Goal: Task Accomplishment & Management: Use online tool/utility

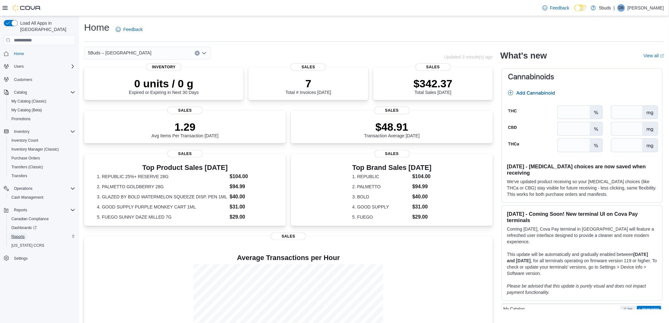
click at [16, 234] on span "Reports" at bounding box center [17, 236] width 13 height 5
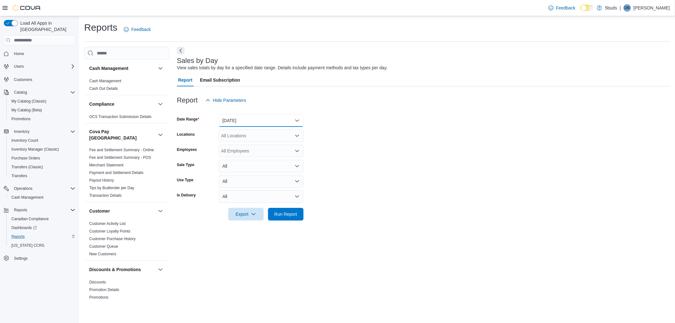
click at [274, 121] on button "[DATE]" at bounding box center [261, 120] width 85 height 13
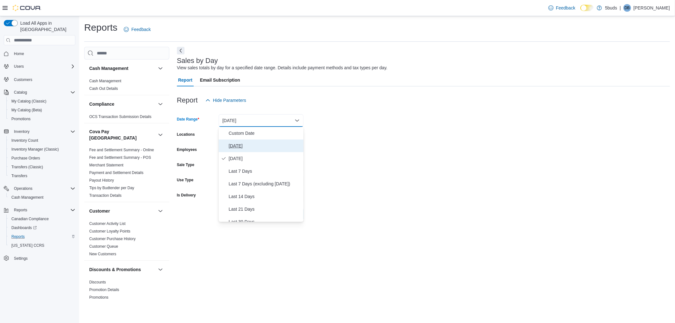
click at [253, 145] on span "[DATE]" at bounding box center [265, 146] width 72 height 8
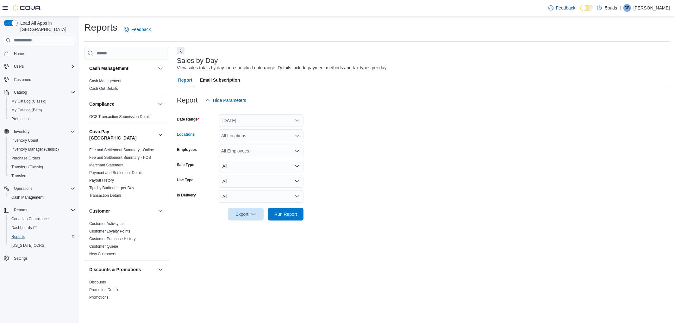
click at [261, 139] on div "All Locations" at bounding box center [261, 135] width 85 height 13
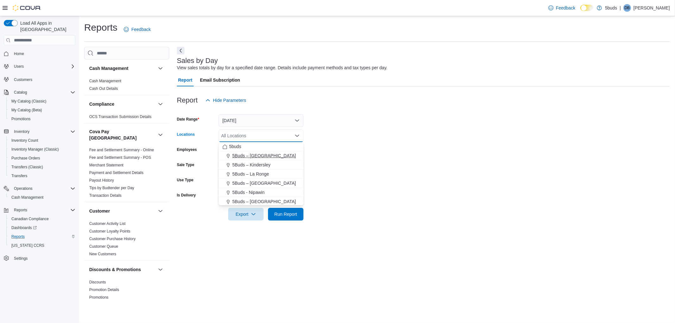
click at [256, 154] on span "5Buds – [GEOGRAPHIC_DATA]" at bounding box center [264, 155] width 64 height 6
click at [402, 154] on form "Date Range [DATE] Locations 5Buds – [GEOGRAPHIC_DATA] Combo box. Selected. 5Bud…" at bounding box center [423, 164] width 493 height 114
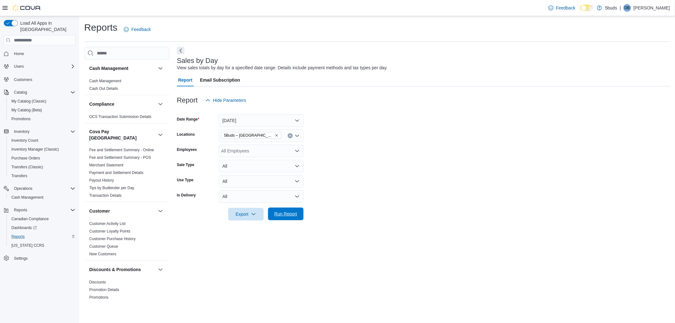
click at [291, 215] on span "Run Report" at bounding box center [285, 214] width 23 height 6
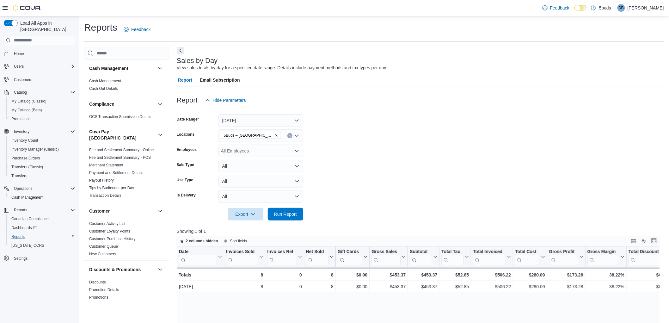
click at [658, 239] on button "Enter fullscreen" at bounding box center [654, 241] width 8 height 8
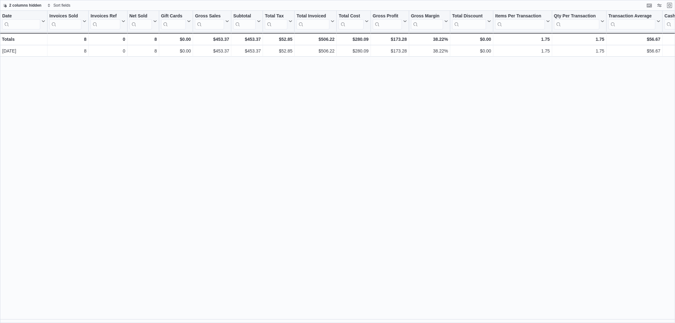
click at [572, 173] on div "Date Click to view column header actions Invoices Sold Click to view column hea…" at bounding box center [337, 167] width 675 height 312
click at [669, 4] on button "Exit fullscreen" at bounding box center [669, 5] width 8 height 8
